Goal: Check status: Check status

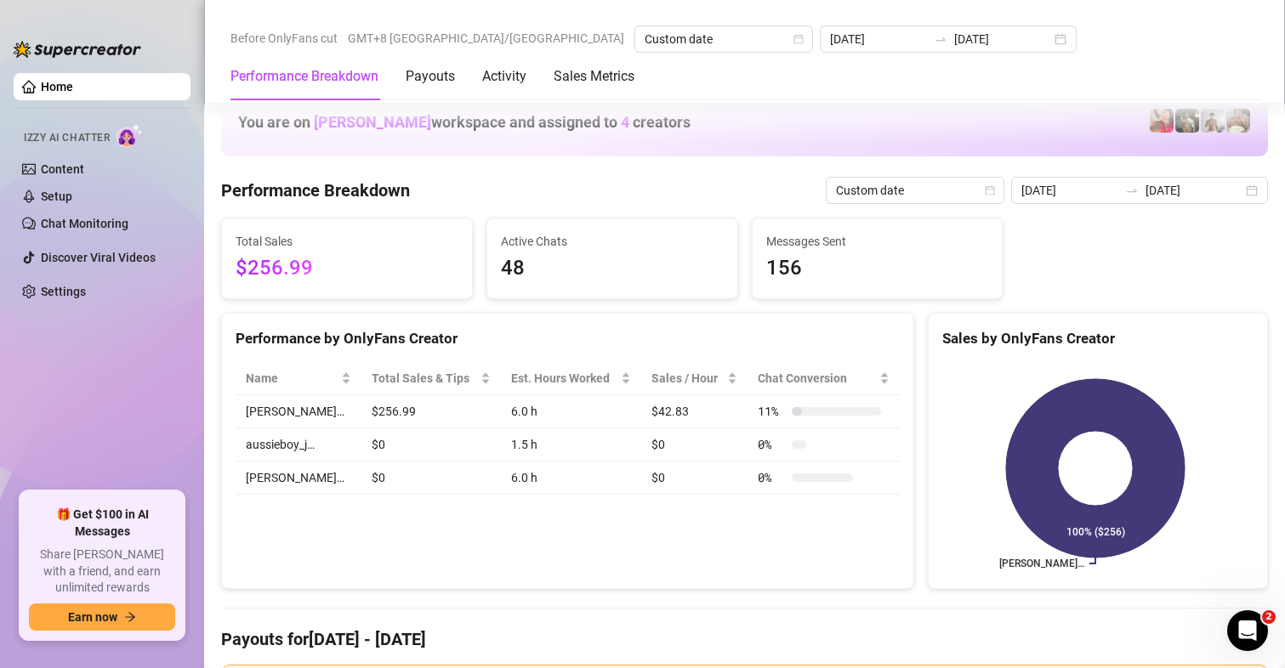
scroll to position [2234, 0]
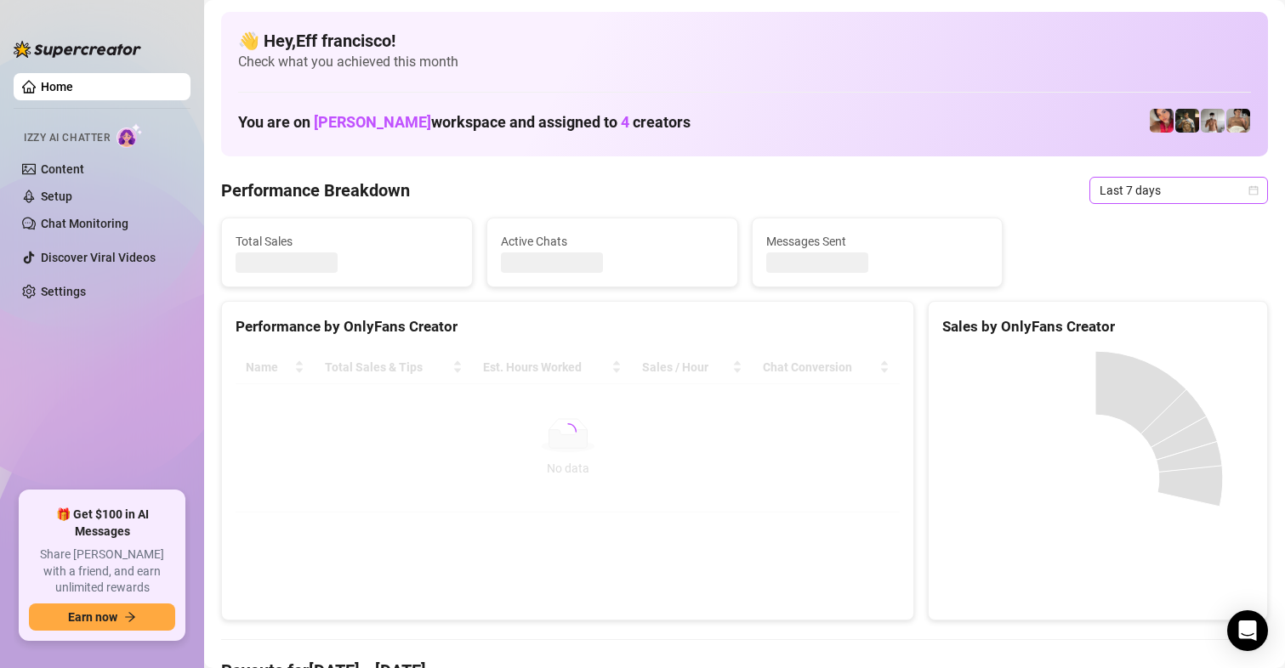
click at [1113, 192] on span "Last 7 days" at bounding box center [1179, 191] width 158 height 26
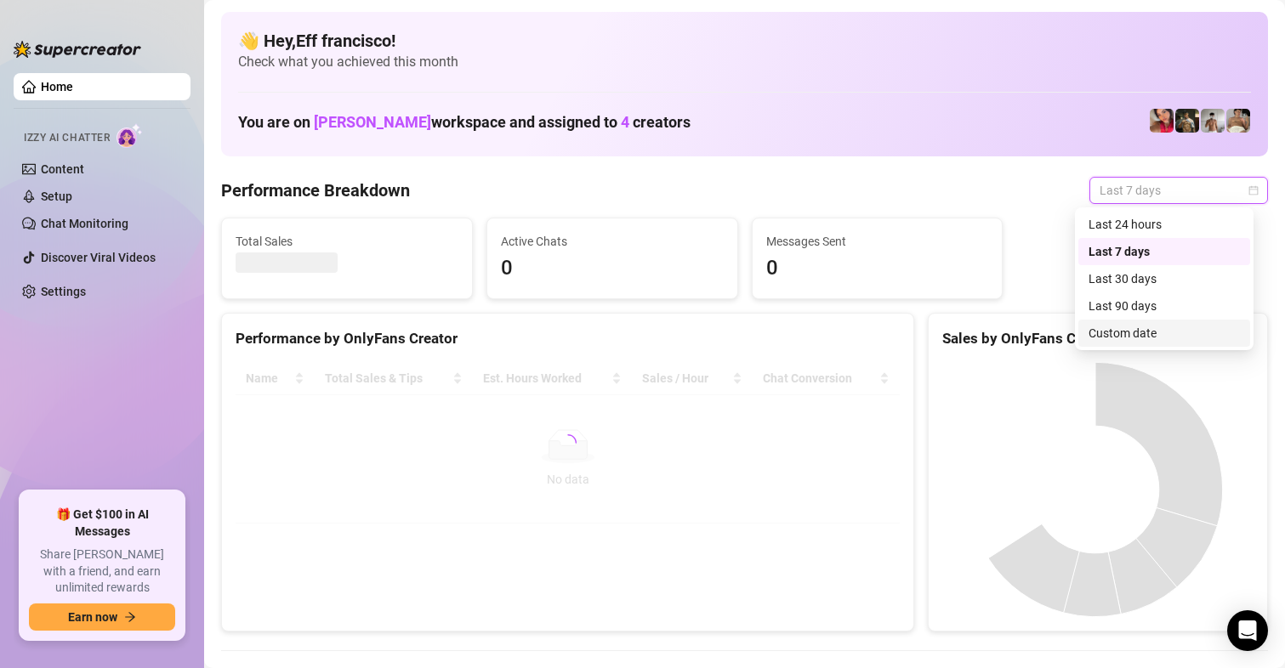
click at [1119, 331] on div "Custom date" at bounding box center [1164, 333] width 151 height 19
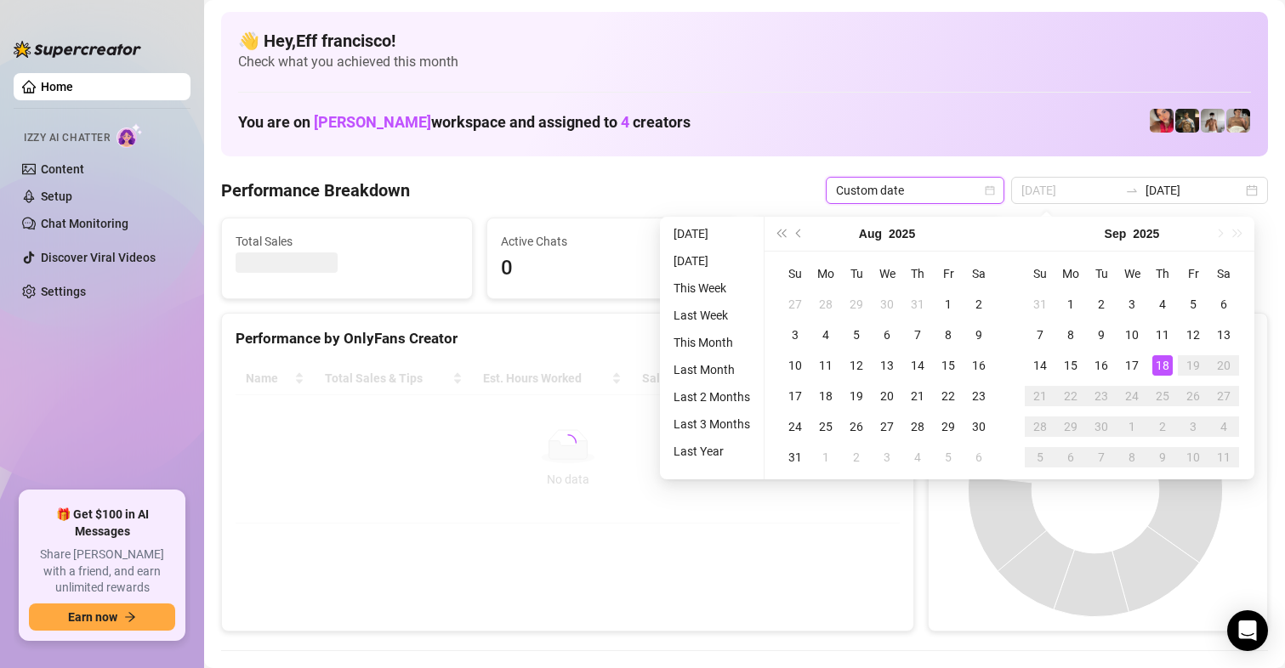
click at [1158, 364] on div "18" at bounding box center [1162, 365] width 20 height 20
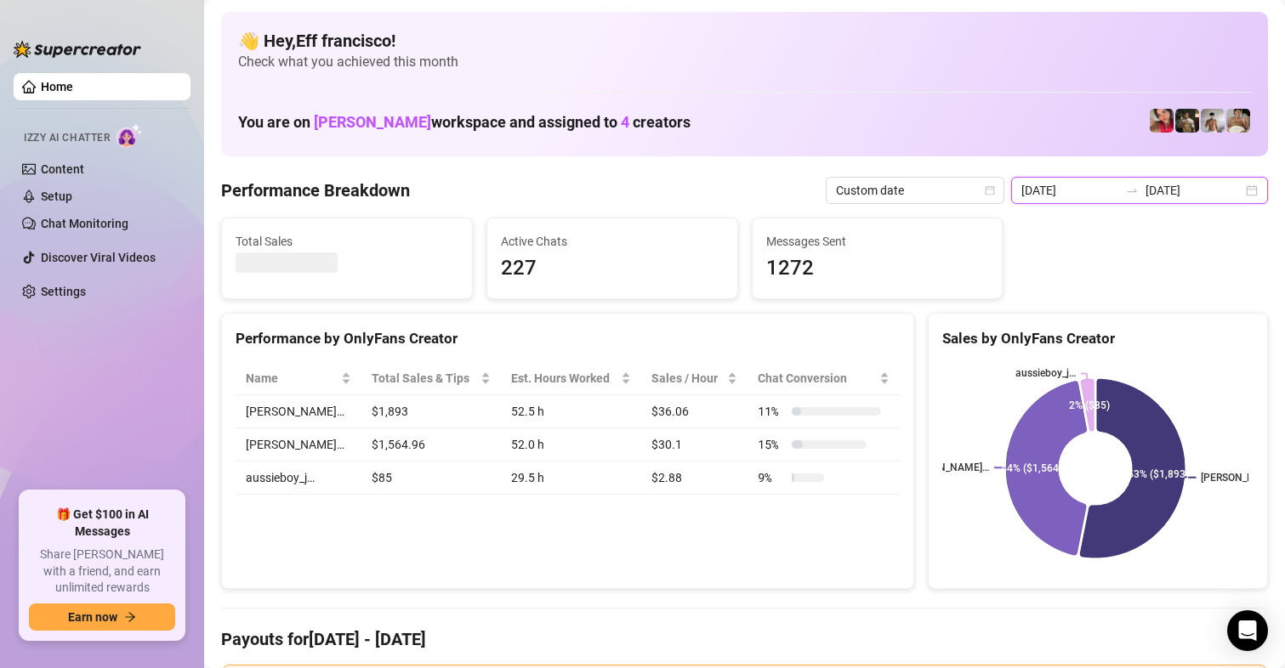
click at [1062, 193] on input "2025-09-11" at bounding box center [1069, 190] width 97 height 19
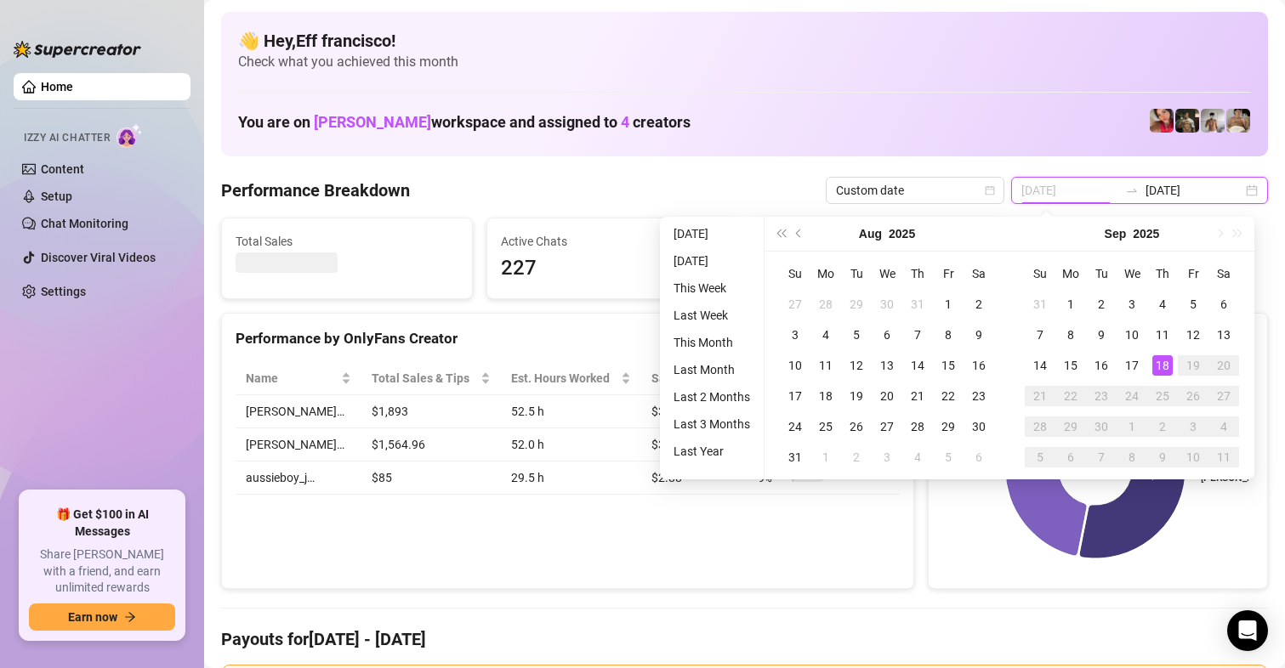
type input "[DATE]"
click at [1164, 364] on div "18" at bounding box center [1162, 365] width 20 height 20
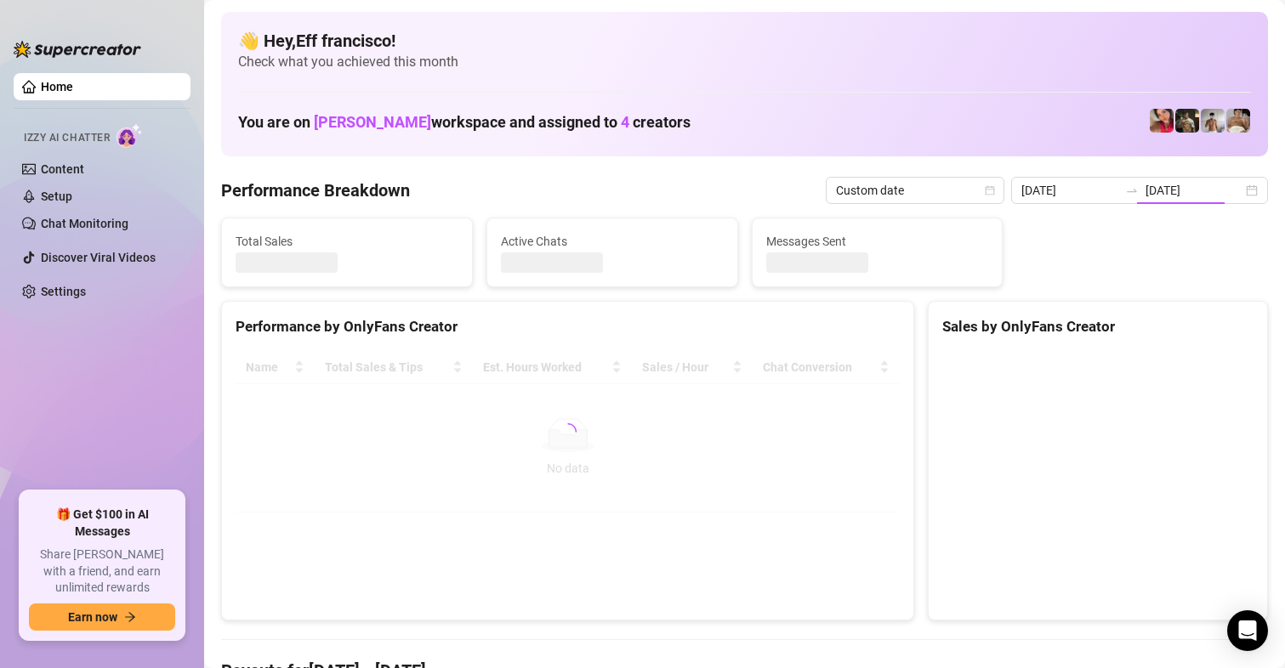
type input "[DATE]"
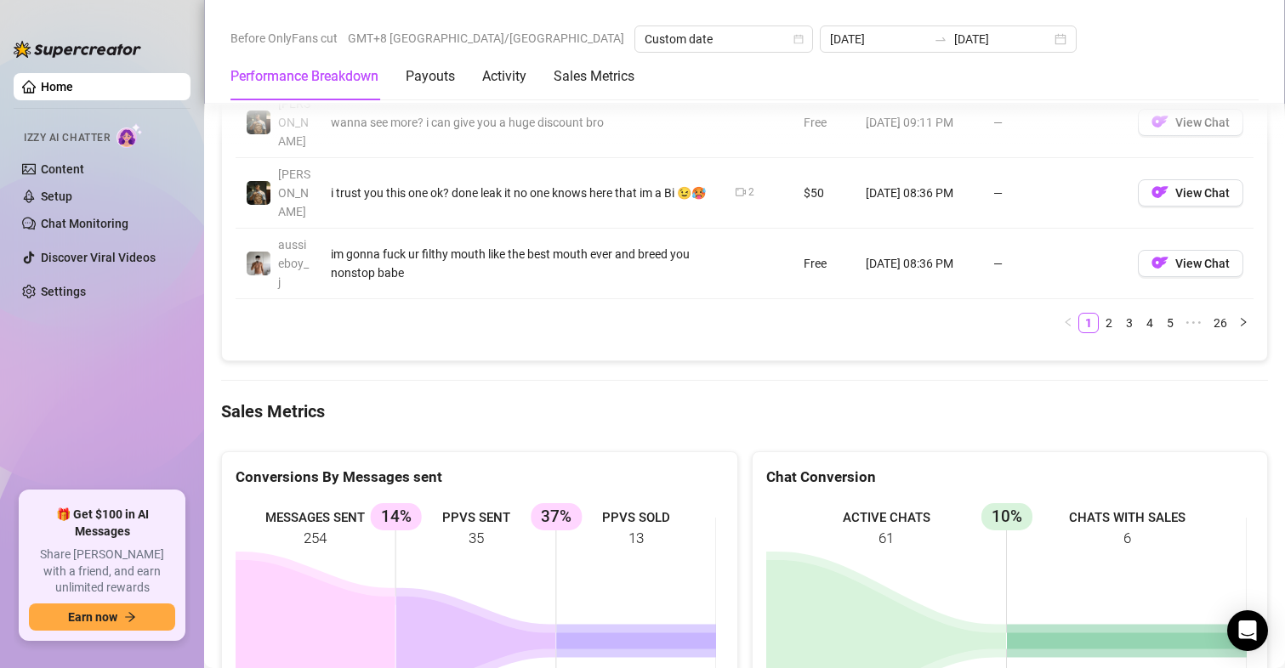
scroll to position [1948, 0]
